Goal: Navigation & Orientation: Find specific page/section

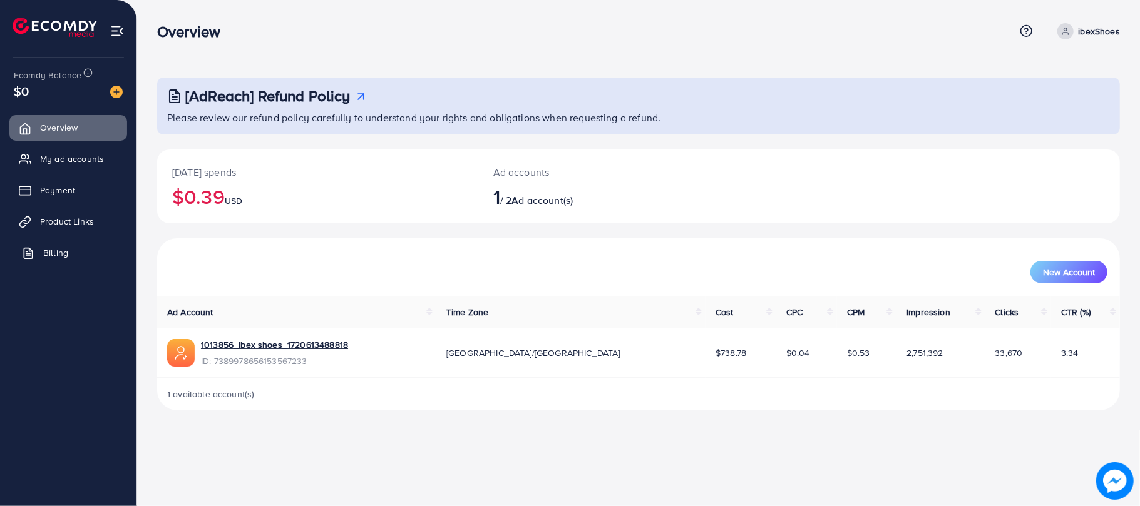
click at [68, 264] on link "Billing" at bounding box center [68, 252] width 118 height 25
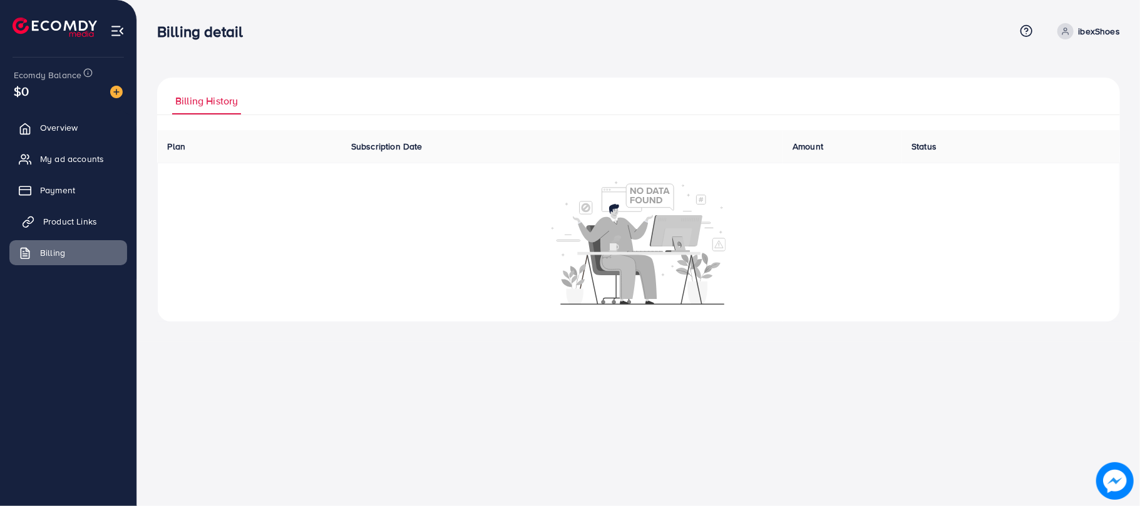
click at [71, 220] on span "Product Links" at bounding box center [70, 221] width 54 height 13
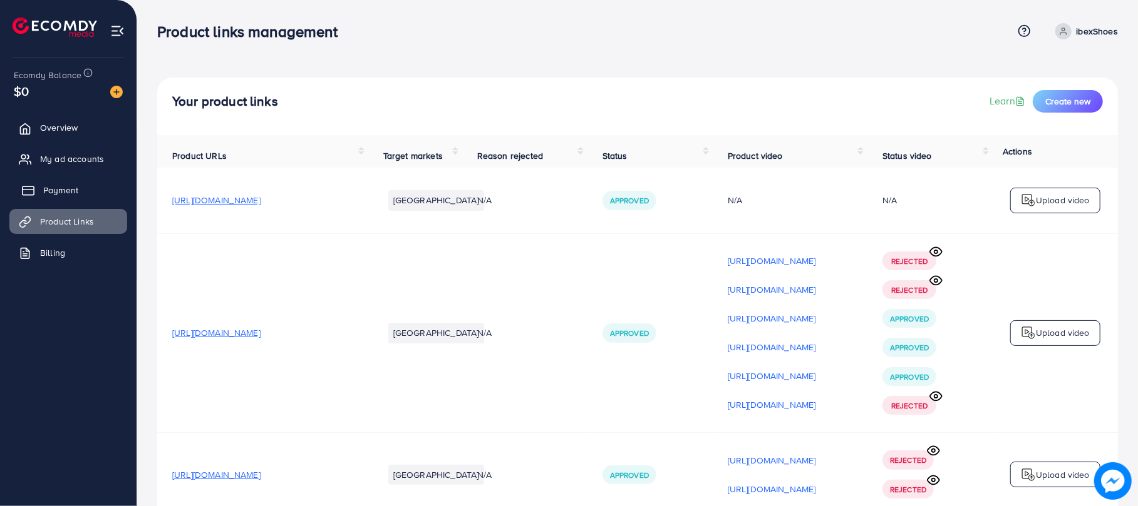
click at [64, 191] on span "Payment" at bounding box center [60, 190] width 35 height 13
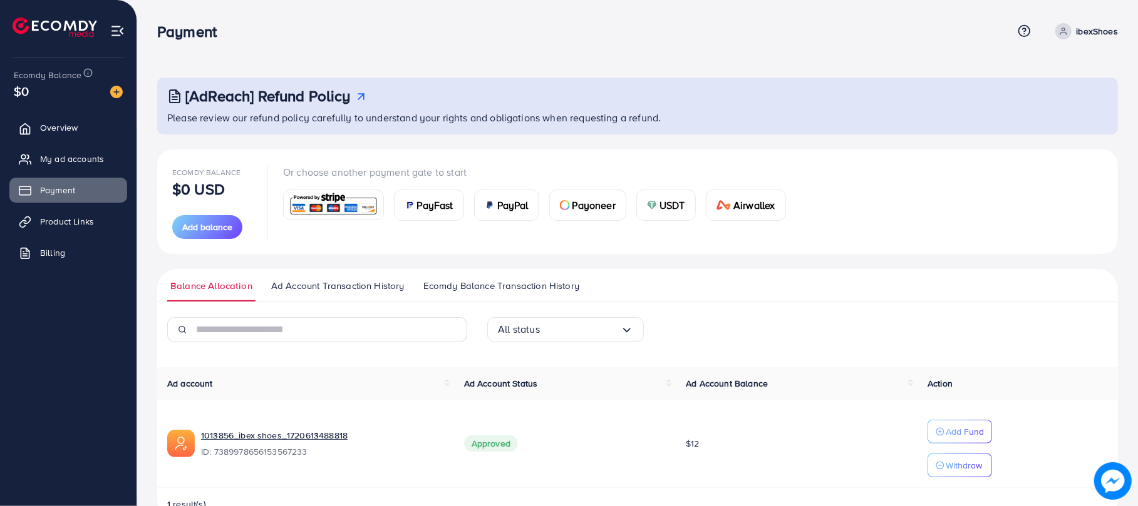
click at [69, 144] on ul "Overview My ad accounts Payment Product Links Billing" at bounding box center [68, 194] width 136 height 168
click at [68, 164] on span "My ad accounts" at bounding box center [75, 159] width 64 height 13
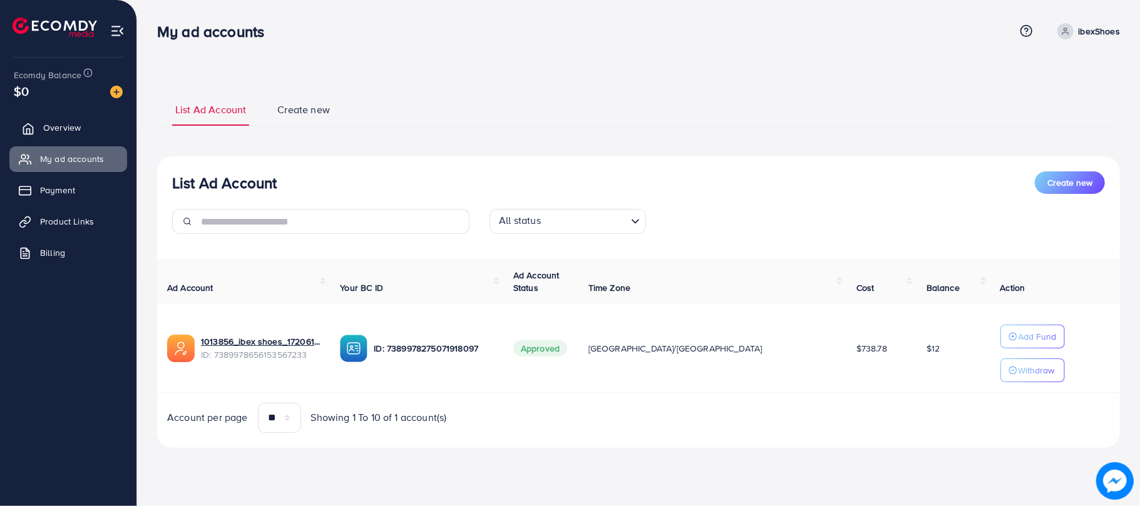
click at [68, 128] on span "Overview" at bounding box center [62, 127] width 38 height 13
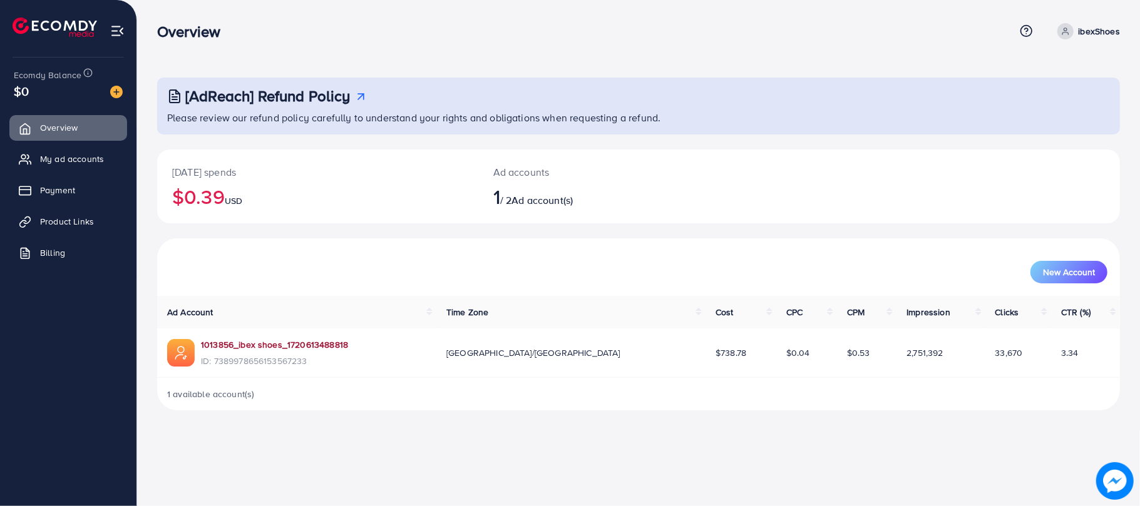
click at [318, 344] on link "1013856_ibex shoes_1720613488818" at bounding box center [274, 345] width 147 height 13
